Goal: Transaction & Acquisition: Purchase product/service

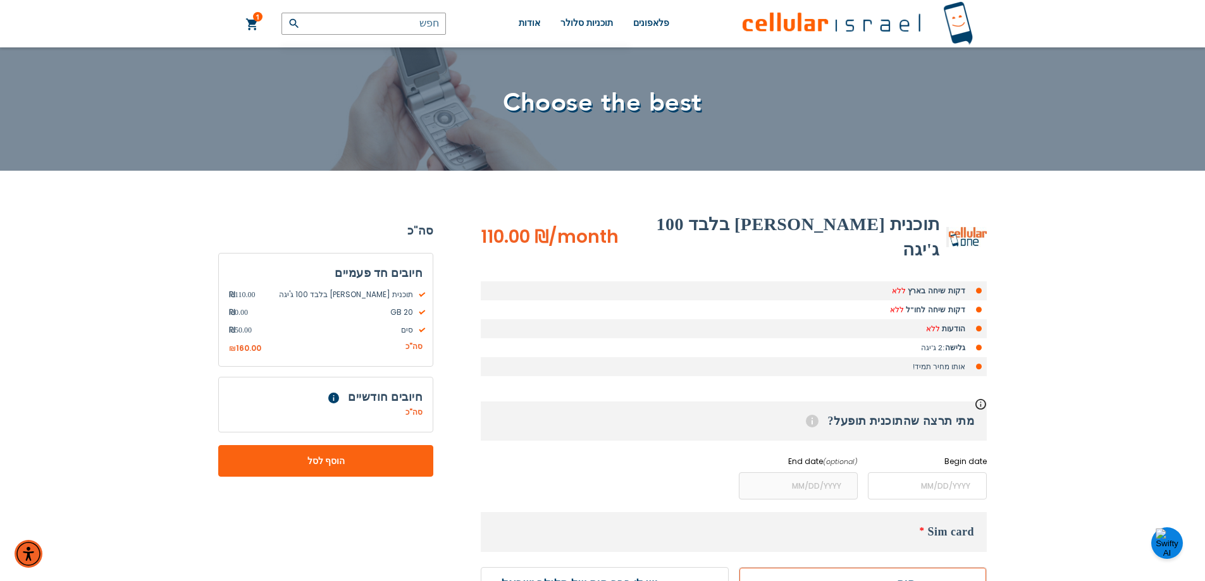
scroll to position [127, 0]
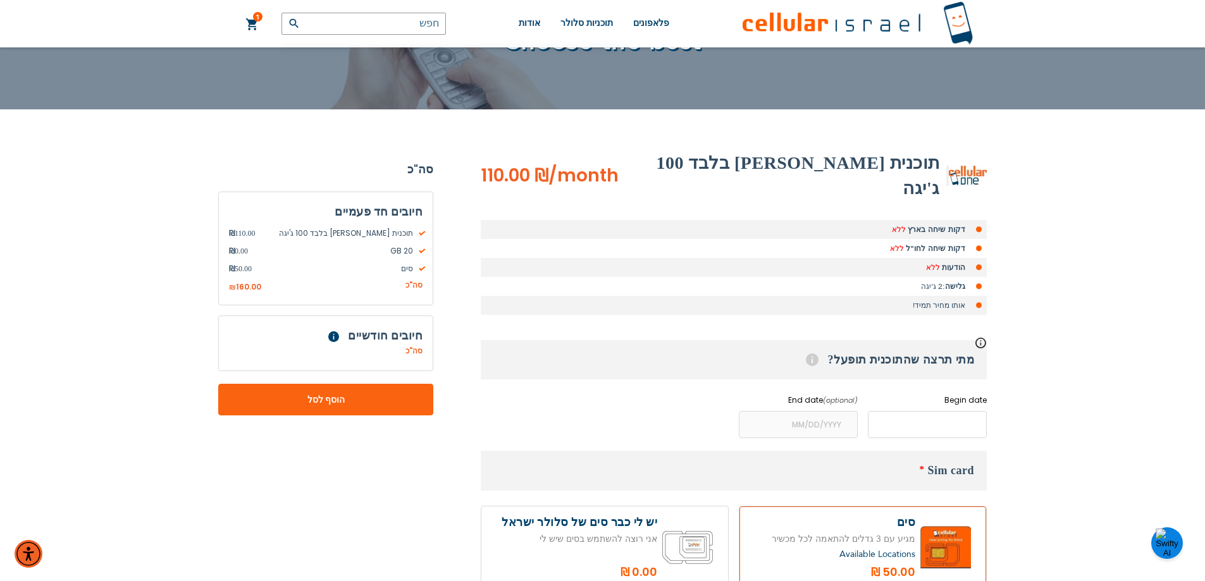
click at [951, 411] on input "name" at bounding box center [927, 424] width 119 height 27
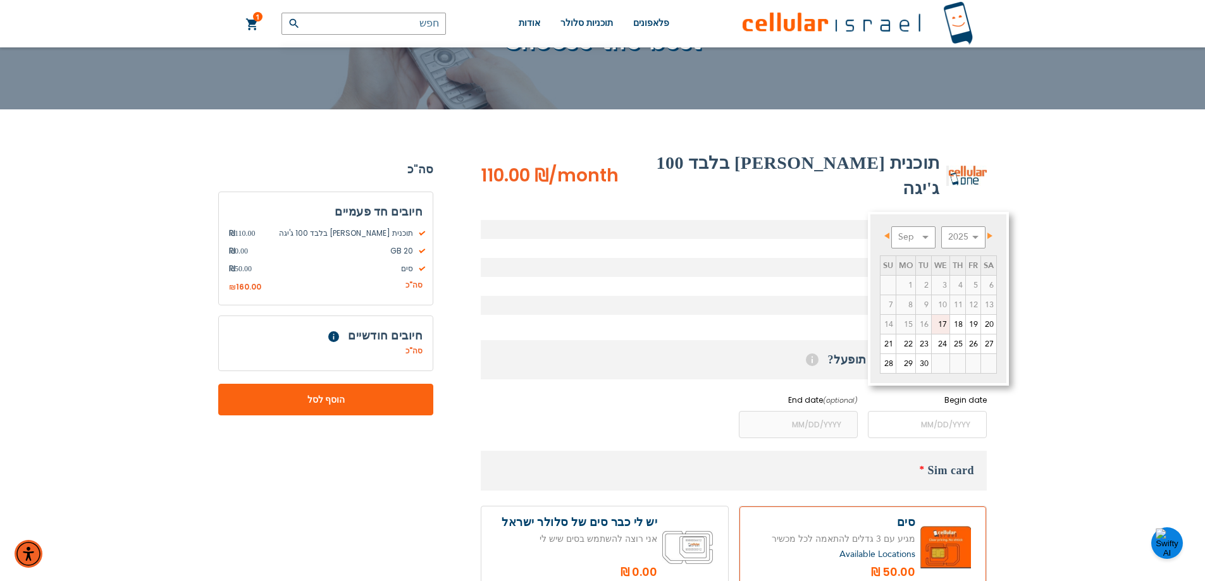
click at [940, 325] on link "17" at bounding box center [941, 324] width 18 height 19
type input "[DATE]"
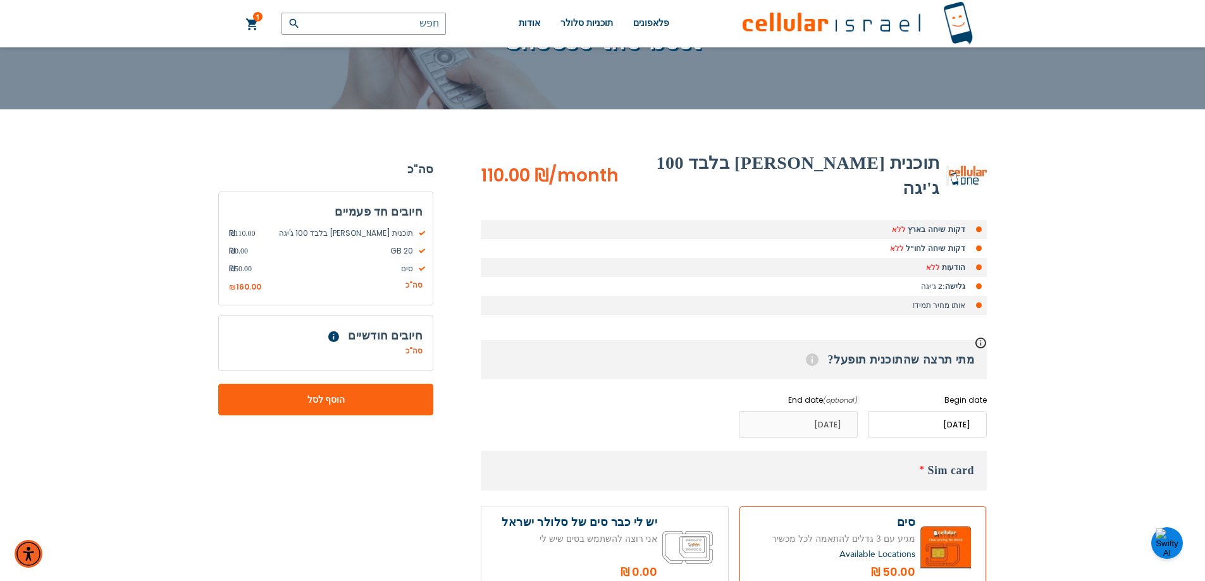
click at [826, 411] on input "name" at bounding box center [798, 424] width 119 height 27
click at [829, 411] on input "name" at bounding box center [798, 424] width 119 height 27
click at [948, 411] on input "name" at bounding box center [927, 424] width 119 height 27
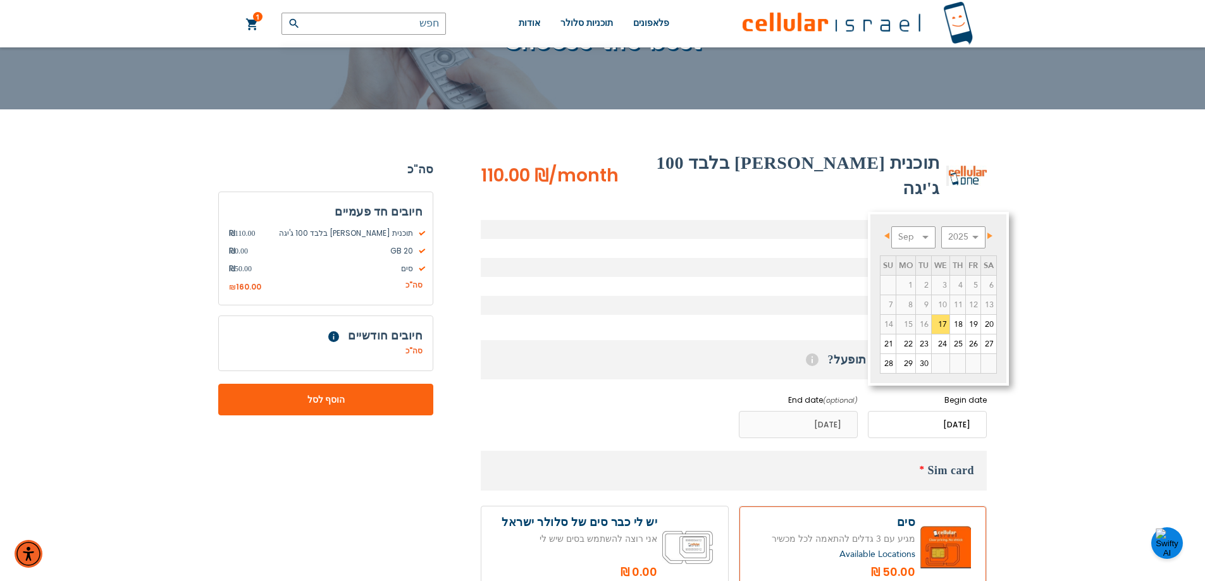
click at [1108, 309] on div "(072) 224-3300 Login הרשמה למערכת כניסה עברית english" at bounding box center [602, 426] width 1205 height 1106
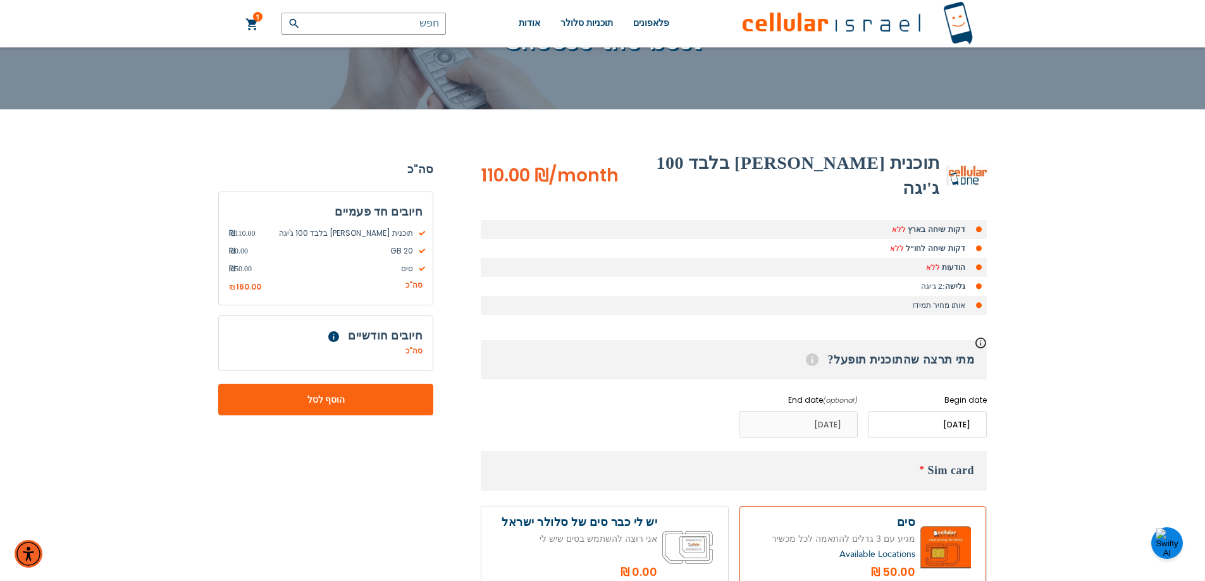
click at [245, 23] on link "1 1 פריטים העגלה שלי" at bounding box center [252, 24] width 14 height 15
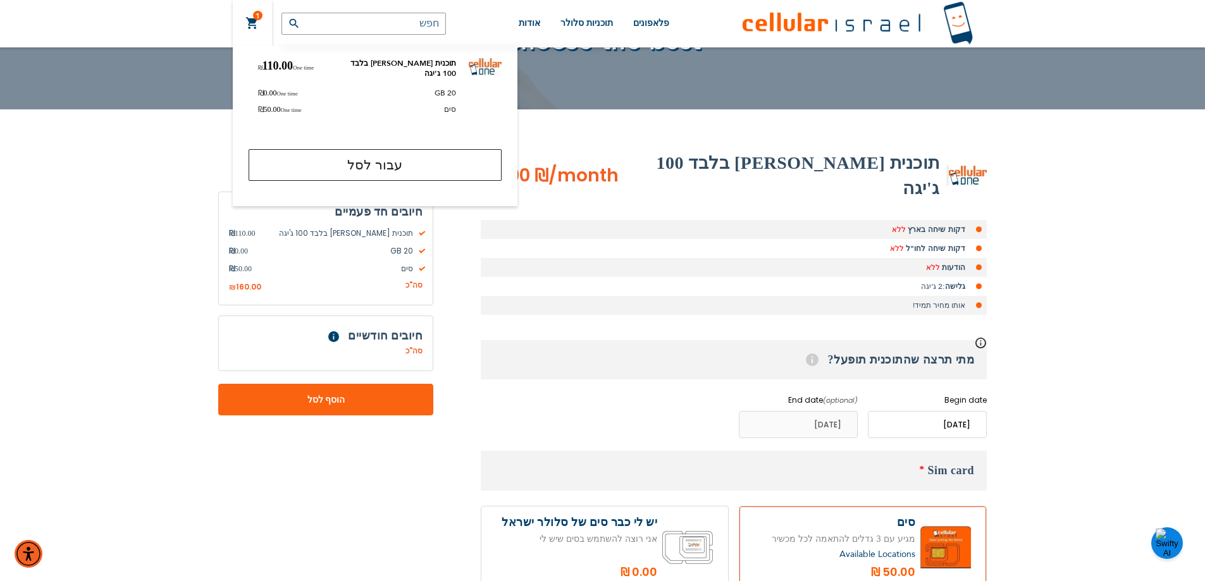
click at [1047, 194] on div "(072) 224-3300 Login הרשמה למערכת כניסה עברית english" at bounding box center [602, 426] width 1205 height 1106
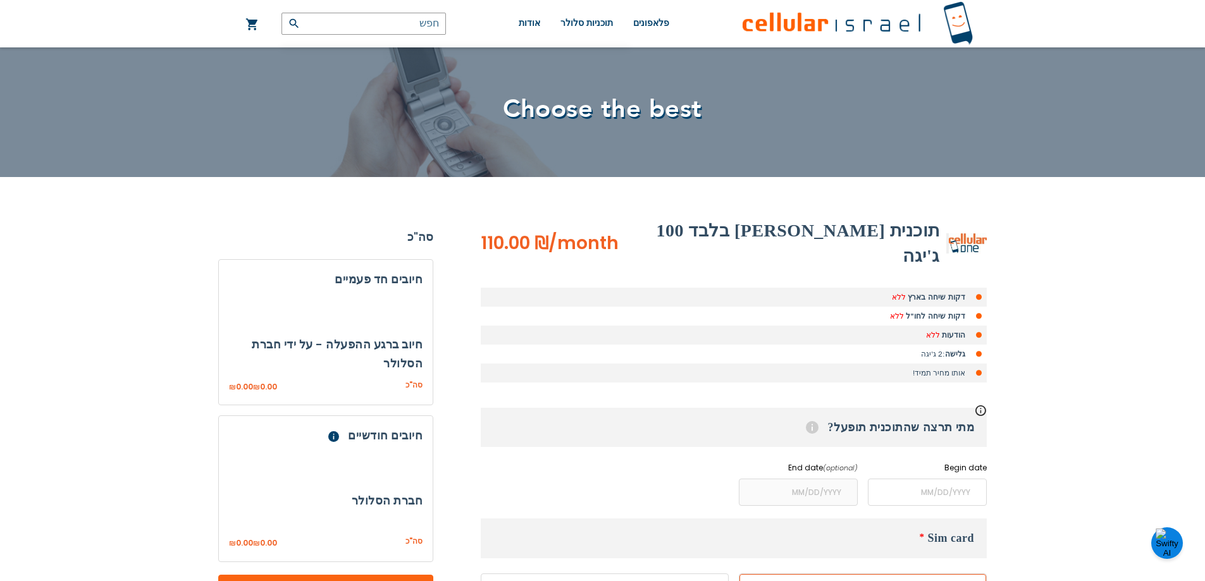
scroll to position [127, 0]
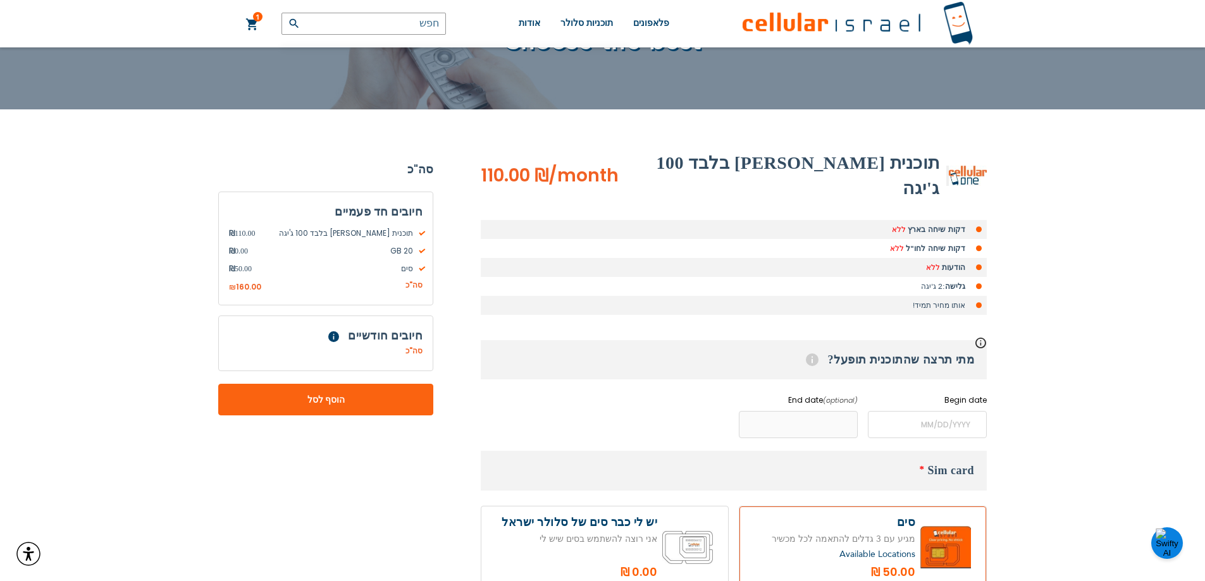
click at [813, 411] on input "name" at bounding box center [798, 424] width 119 height 27
click at [817, 411] on input "name" at bounding box center [798, 424] width 119 height 27
click at [829, 411] on input "name" at bounding box center [798, 424] width 119 height 27
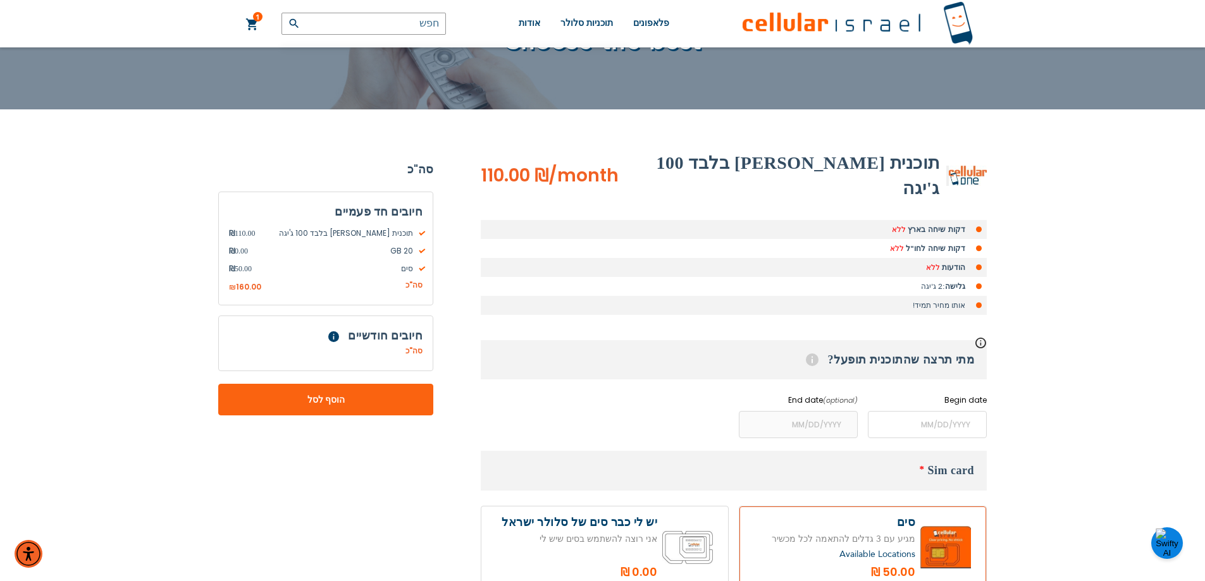
click at [983, 395] on label "Begin date" at bounding box center [927, 400] width 119 height 11
click at [962, 411] on input "name" at bounding box center [927, 424] width 119 height 27
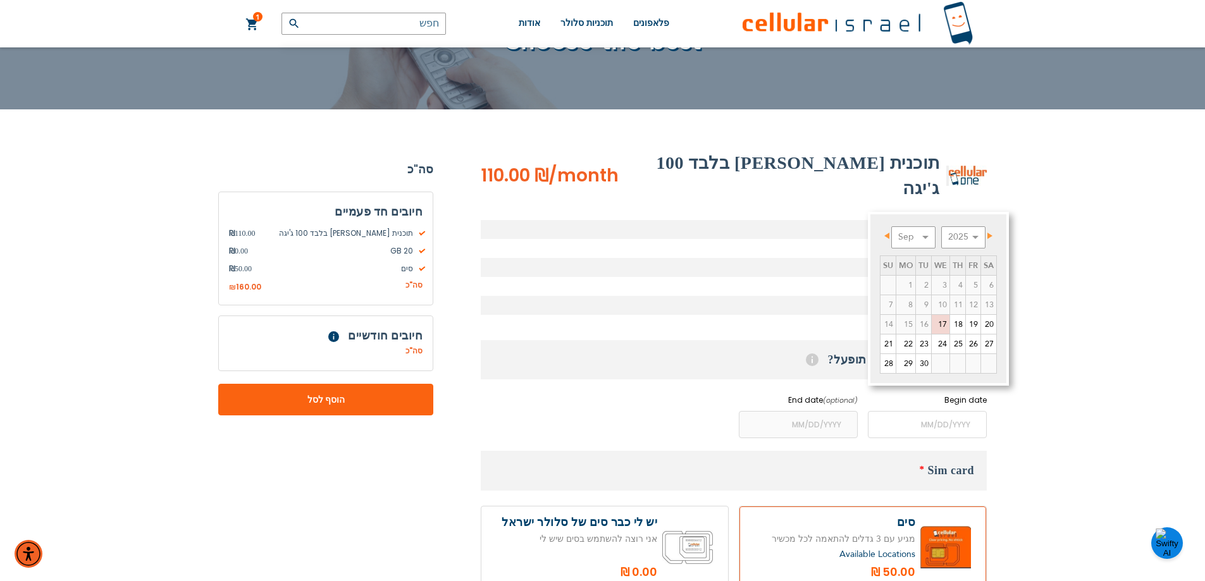
click at [990, 233] on span "Next" at bounding box center [989, 236] width 5 height 6
click at [989, 233] on span "Next" at bounding box center [989, 236] width 5 height 6
click at [989, 233] on span "Next" at bounding box center [990, 236] width 5 height 6
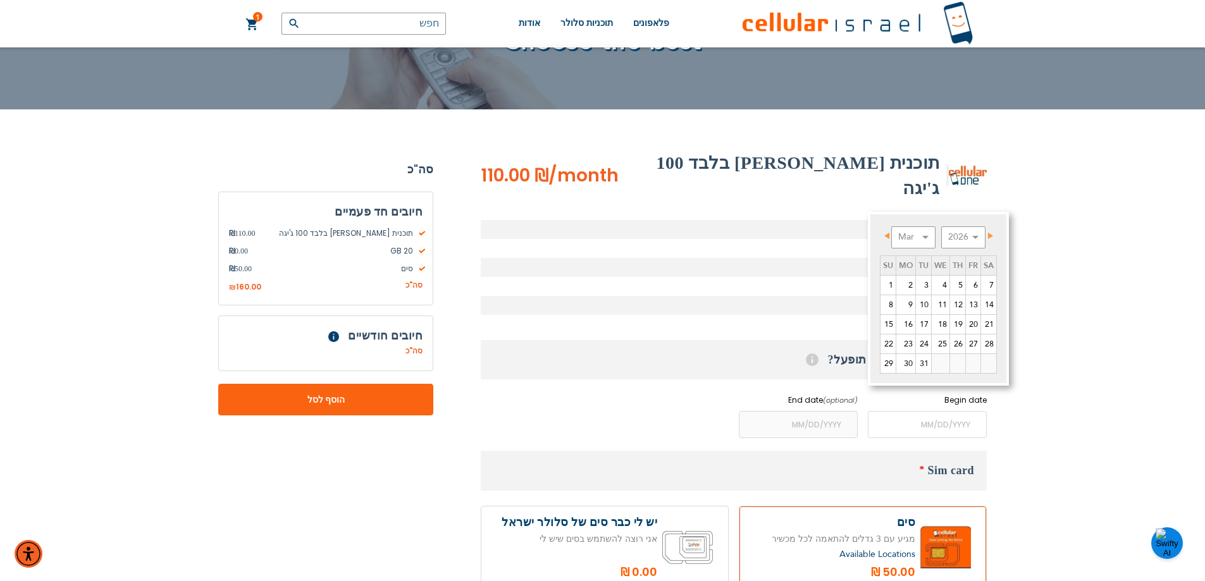
click at [989, 233] on span "Next" at bounding box center [990, 236] width 5 height 6
click at [988, 233] on link "Next" at bounding box center [988, 236] width 16 height 16
click at [988, 232] on link "Next" at bounding box center [988, 236] width 16 height 16
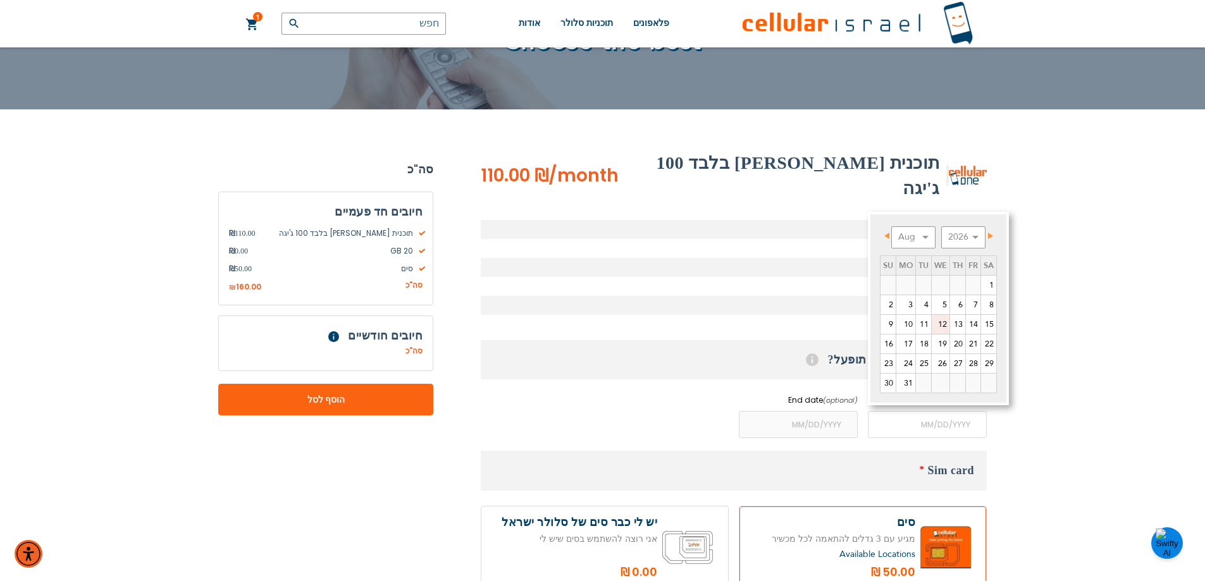
click at [943, 327] on link "12" at bounding box center [941, 324] width 18 height 19
type input "08/12/2026"
type input "08/11/2027"
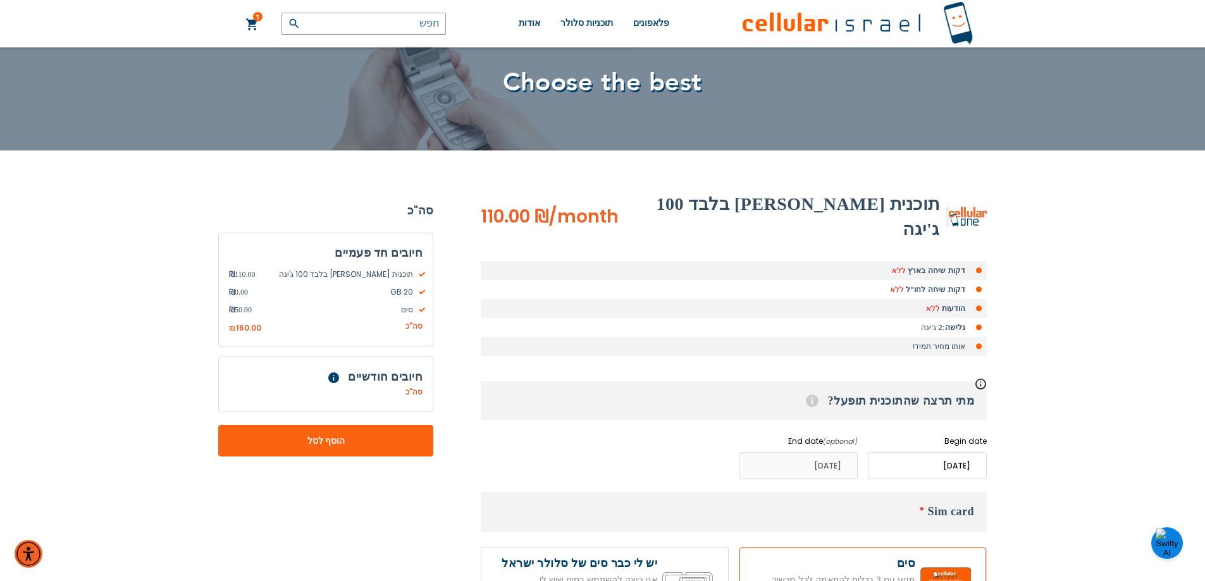
scroll to position [63, 0]
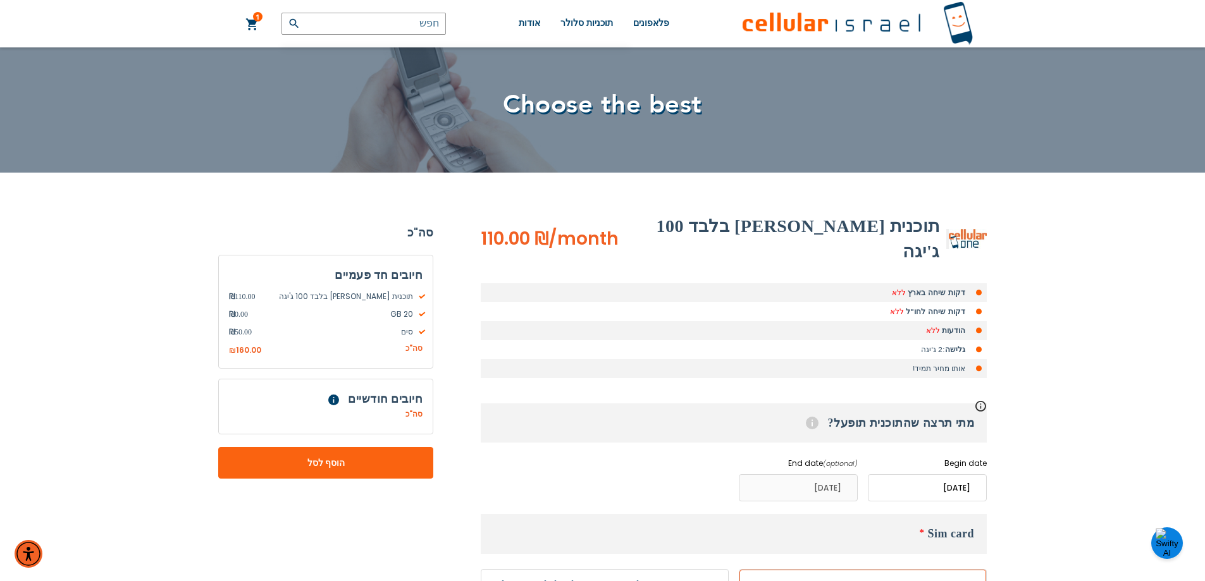
drag, startPoint x: 858, startPoint y: 331, endPoint x: 1046, endPoint y: 256, distance: 202.8
click at [1046, 256] on div "(072) 224-3300 Login הרשמה למערכת כניסה עברית english" at bounding box center [602, 490] width 1205 height 1106
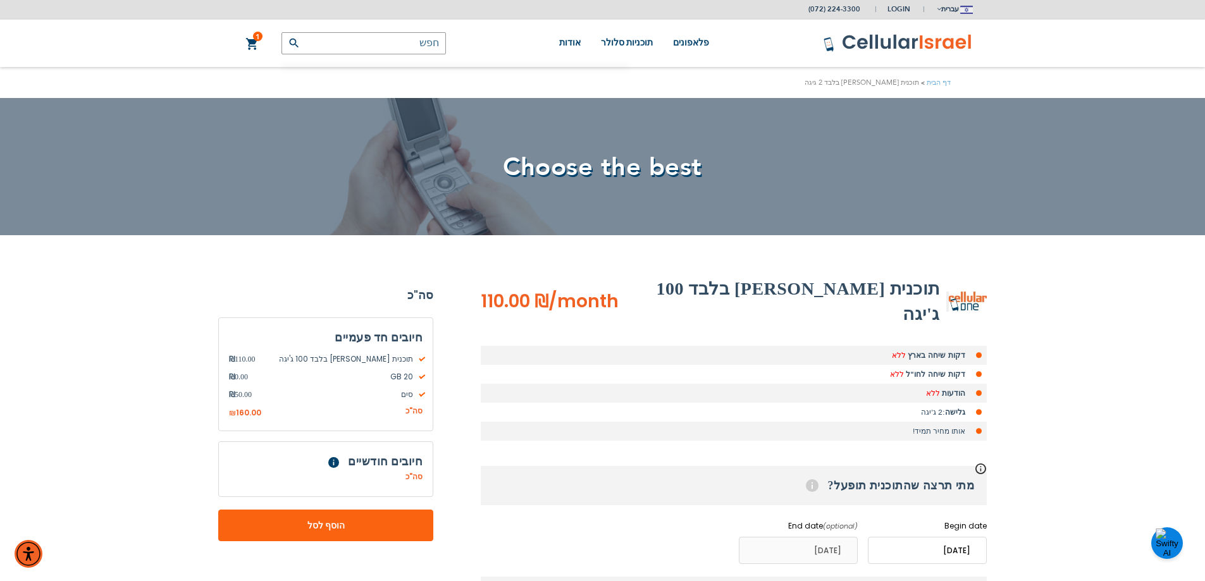
scroll to position [0, 0]
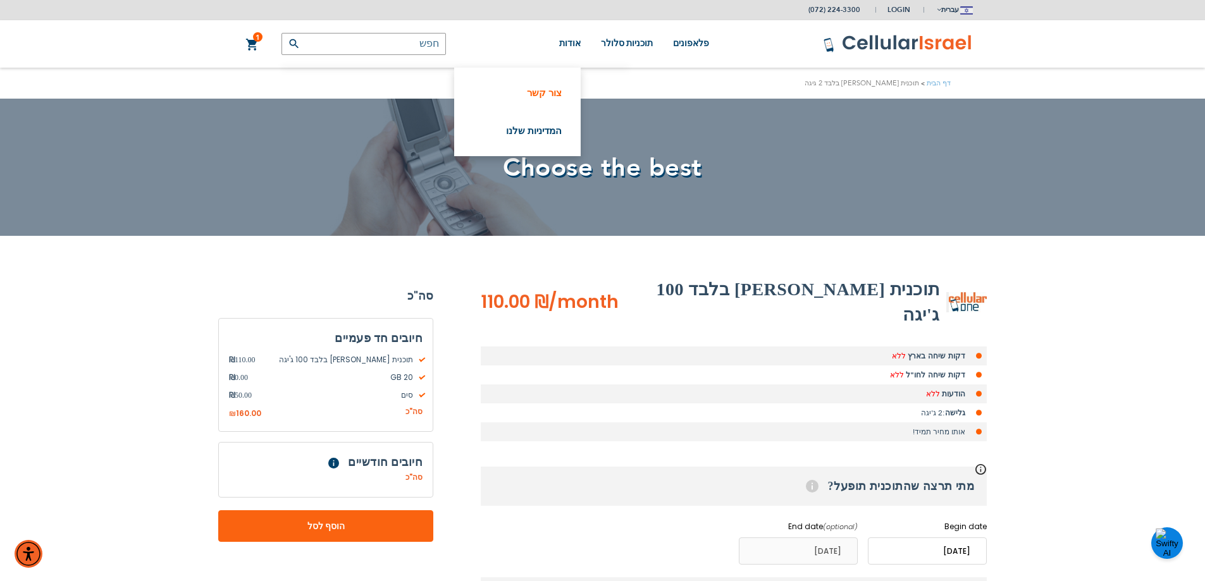
click at [557, 89] on link "צור קשר" at bounding box center [517, 93] width 89 height 13
